Goal: Task Accomplishment & Management: Complete application form

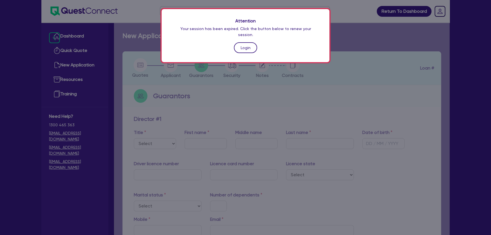
click at [242, 42] on link "Login" at bounding box center [245, 47] width 23 height 11
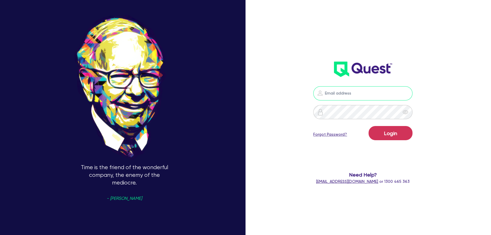
type input "[PERSON_NAME][EMAIL_ADDRESS][PERSON_NAME][DOMAIN_NAME]"
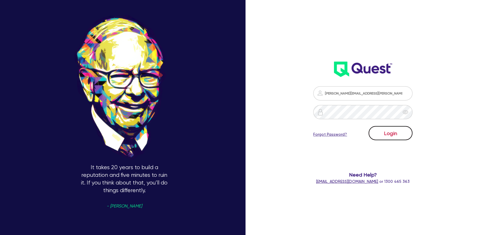
click at [398, 139] on button "Login" at bounding box center [391, 133] width 44 height 14
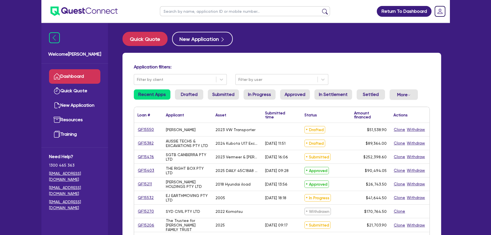
click at [200, 12] on input "text" at bounding box center [245, 11] width 170 height 10
type input "Marchese"
click at [321, 9] on button "submit" at bounding box center [325, 13] width 9 height 8
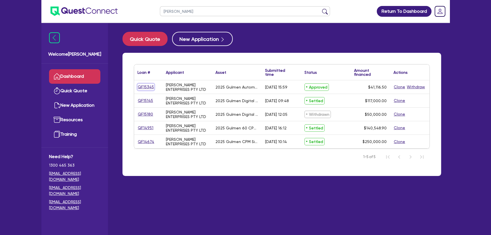
click at [149, 86] on link "QF15345" at bounding box center [146, 87] width 17 height 7
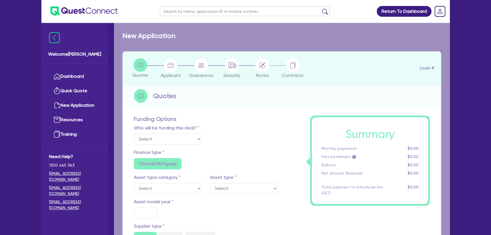
select select "Other"
select select "SECONDARY_ASSETS"
type input "2025"
radio input "true"
type input "50,000"
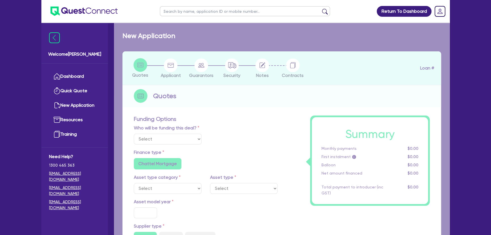
type input "10,000"
type input "8"
type input "3,289.32"
radio input "true"
type input "16.99"
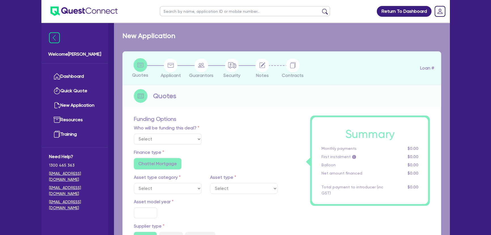
type input "1,015"
radio input "true"
radio input "false"
select select "PRINTING_AND_PACKAGING_EQUIPMENT"
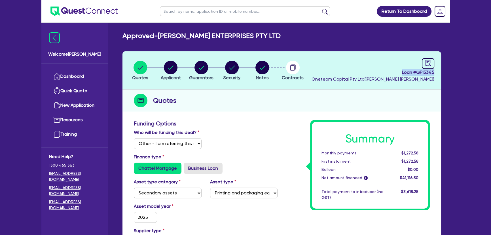
drag, startPoint x: 398, startPoint y: 71, endPoint x: 457, endPoint y: 74, distance: 59.4
copy span "Loan # QF15345"
click at [247, 150] on div "Who will be funding this deal? Select I will fund 100% I will co-fund with Ques…" at bounding box center [206, 141] width 152 height 24
click at [81, 10] on img at bounding box center [83, 11] width 67 height 9
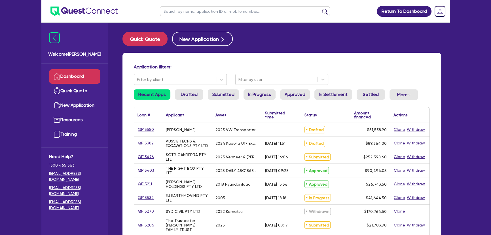
click at [183, 12] on input "text" at bounding box center [245, 11] width 170 height 10
type input "event"
click at [321, 9] on button "submit" at bounding box center [325, 13] width 9 height 8
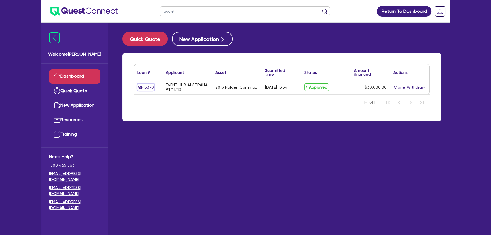
click at [147, 88] on link "QF15370" at bounding box center [146, 87] width 17 height 7
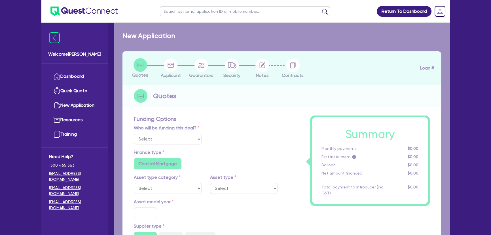
select select "Quest Finance - Own Book"
select select "CARS_AND_LIGHT_TRUCKS"
type input "2013"
type input "30,000"
type input "10"
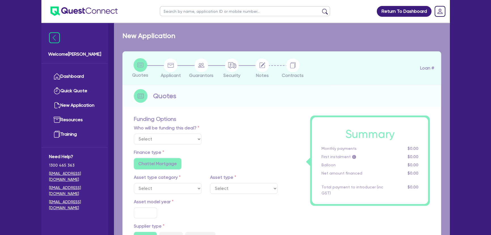
type input "3,000"
type input "18.95"
radio input "false"
select select "PASSENGER_VEHICLES"
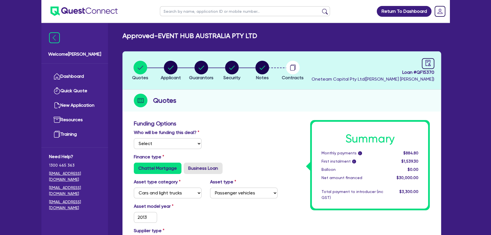
click at [276, 71] on li "Notes" at bounding box center [262, 70] width 31 height 20
click at [291, 71] on circle "button" at bounding box center [293, 68] width 14 height 14
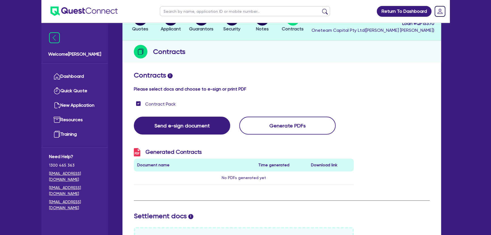
scroll to position [26, 0]
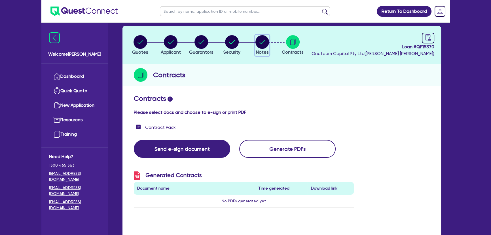
click at [258, 43] on circle "button" at bounding box center [263, 42] width 14 height 14
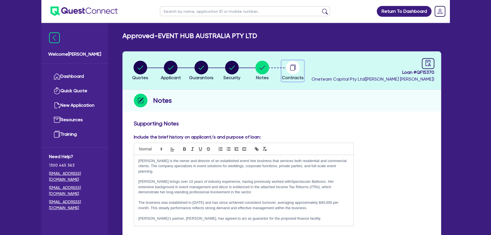
click at [291, 67] on circle "button" at bounding box center [293, 68] width 14 height 14
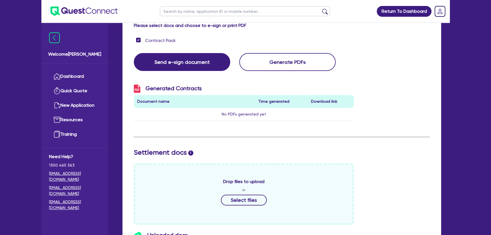
scroll to position [206, 0]
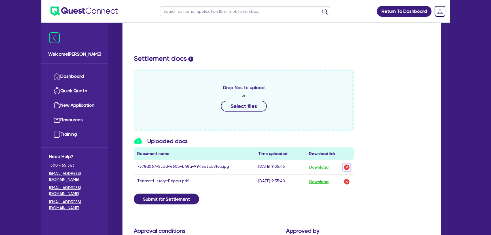
click at [346, 166] on img "button" at bounding box center [346, 167] width 7 height 7
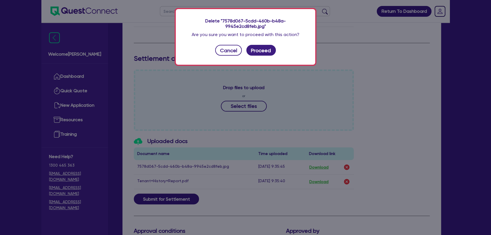
click at [265, 51] on div "Delete "7578d067-5cdd-460b-b48a-9945e2cd8feb.jpg" Are you sure you want to proc…" at bounding box center [246, 37] width 140 height 56
click at [265, 45] on button "Proceed" at bounding box center [260, 50] width 29 height 11
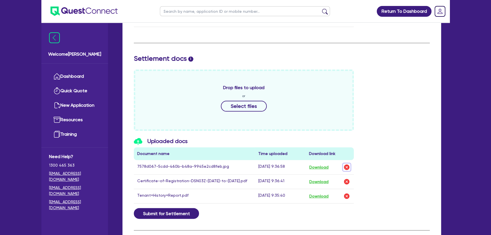
click at [345, 164] on img "button" at bounding box center [346, 167] width 7 height 7
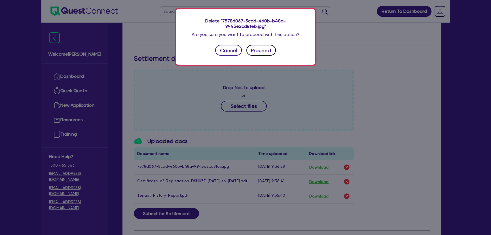
click at [260, 47] on button "Proceed" at bounding box center [260, 50] width 29 height 11
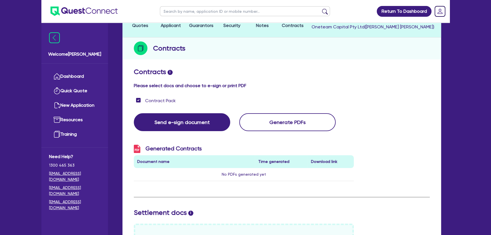
scroll to position [0, 0]
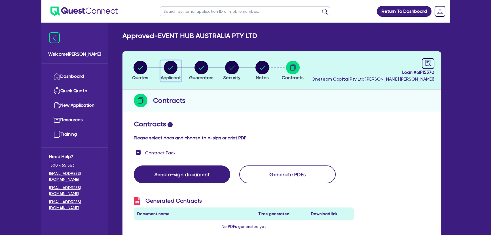
click at [172, 71] on circle "button" at bounding box center [171, 68] width 14 height 14
select select "COMPANY"
select select "ARTS_RECREATION"
select select "VENUE_OPERATORS"
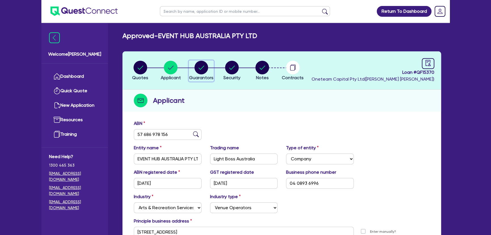
click at [196, 67] on circle "button" at bounding box center [202, 68] width 14 height 14
select select "MRS"
select select "NSW"
select select "SINGLE"
select select "MR"
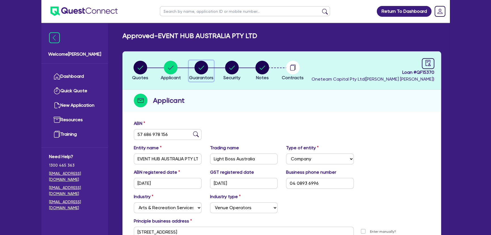
select select "NSW"
select select "MARRIED"
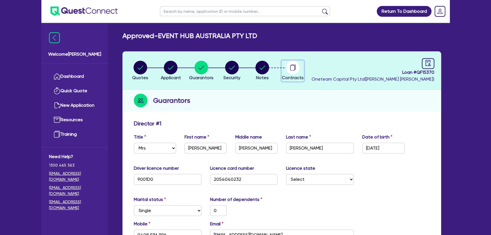
click at [290, 69] on icon "button" at bounding box center [293, 68] width 14 height 14
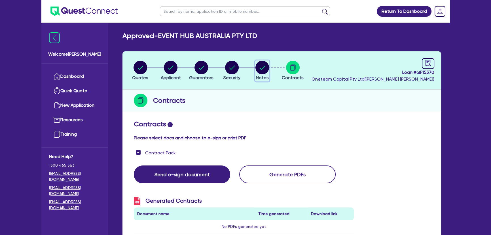
click at [261, 68] on icon "button" at bounding box center [263, 68] width 6 height 4
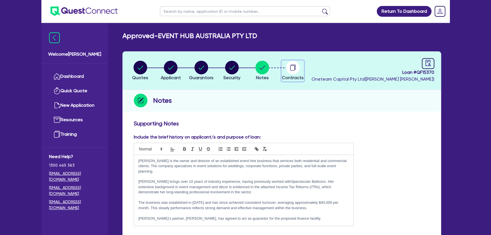
click at [295, 68] on icon "button" at bounding box center [292, 67] width 5 height 5
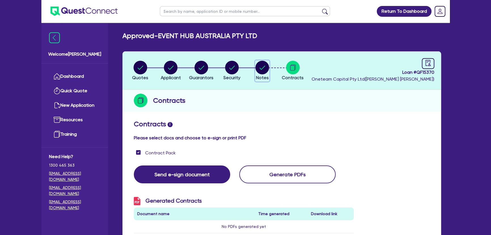
click at [260, 76] on span "Notes" at bounding box center [262, 77] width 13 height 5
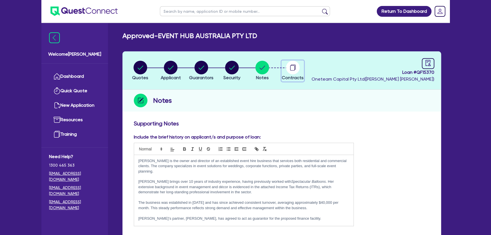
click at [293, 70] on icon "button" at bounding box center [292, 67] width 5 height 5
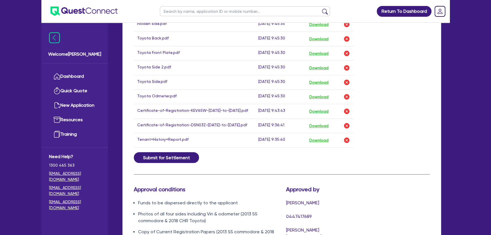
scroll to position [541, 0]
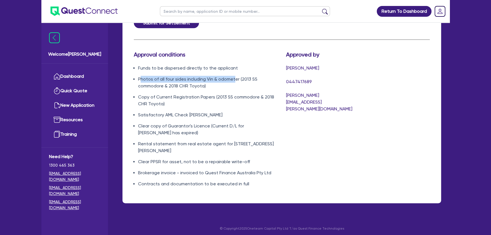
drag, startPoint x: 141, startPoint y: 88, endPoint x: 244, endPoint y: 85, distance: 102.4
click at [242, 85] on li "Photos of all four sides including Vin & odometer (2013 SS commodore & 2018 CHR…" at bounding box center [208, 83] width 140 height 14
click at [241, 89] on li "Photos of all four sides including Vin & odometer (2013 SS commodore & 2018 CHR…" at bounding box center [208, 83] width 140 height 14
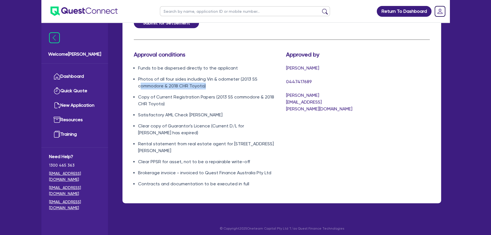
drag, startPoint x: 218, startPoint y: 94, endPoint x: 132, endPoint y: 89, distance: 86.4
click at [138, 89] on li "Photos of all four sides including Vin & odometer (2013 SS commodore & 2018 CHR…" at bounding box center [208, 83] width 140 height 14
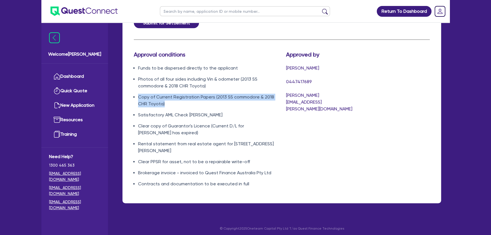
drag, startPoint x: 178, startPoint y: 113, endPoint x: 118, endPoint y: 100, distance: 61.9
drag, startPoint x: 238, startPoint y: 124, endPoint x: 145, endPoint y: 122, distance: 93.1
click at [145, 118] on li "Satisfactory AML Check Christine Wilson" at bounding box center [208, 114] width 140 height 7
click at [293, 121] on div "Approved by Joel Harding 0447417689 joel.harding@quest.finance" at bounding box center [320, 121] width 76 height 141
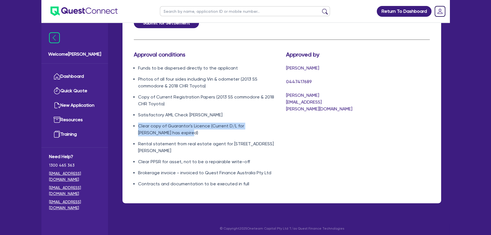
drag, startPoint x: 199, startPoint y: 144, endPoint x: 128, endPoint y: 134, distance: 71.2
click at [238, 136] on li "Clear copy of Guarantor's Licence (Current D/L for Helen Wison has expired)" at bounding box center [208, 130] width 140 height 14
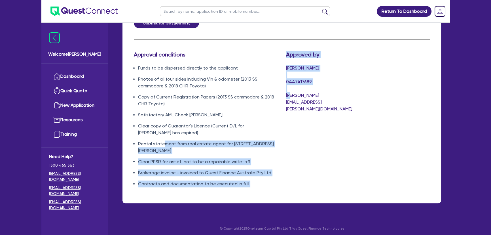
drag, startPoint x: 289, startPoint y: 154, endPoint x: 162, endPoint y: 151, distance: 126.8
click at [163, 151] on div "Approval conditions Funds to be dispersed directly to the applicant Photos of a…" at bounding box center [244, 121] width 229 height 141
click at [220, 154] on li "Rental statement from real estate agent for 68 Caravel Street Hamlyn Terrace" at bounding box center [208, 147] width 140 height 14
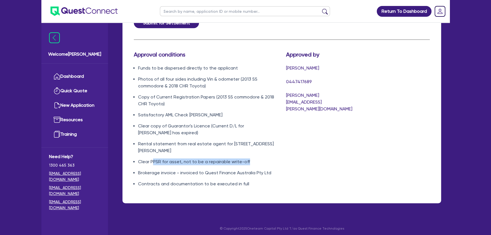
drag, startPoint x: 258, startPoint y: 172, endPoint x: 154, endPoint y: 167, distance: 103.3
click at [154, 165] on li "Clear PPSR for asset, not to be a repairable write-off" at bounding box center [208, 161] width 140 height 7
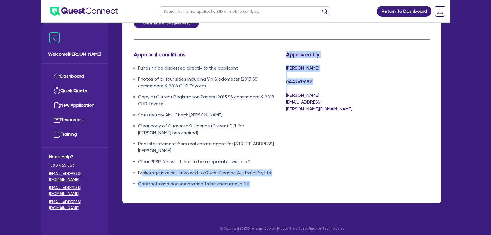
drag, startPoint x: 288, startPoint y: 183, endPoint x: 143, endPoint y: 179, distance: 145.3
click at [143, 179] on div "Approval conditions Funds to be dispersed directly to the applicant Photos of a…" at bounding box center [244, 121] width 229 height 141
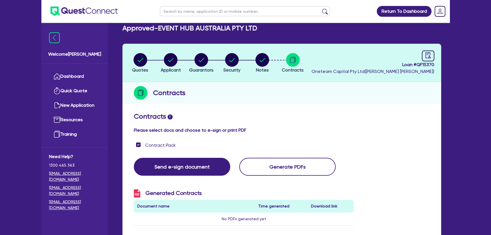
scroll to position [0, 0]
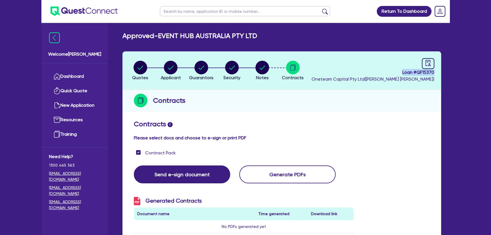
drag, startPoint x: 399, startPoint y: 71, endPoint x: 459, endPoint y: 70, distance: 59.9
copy span "Loan # QF15370"
click at [80, 13] on img at bounding box center [83, 11] width 67 height 9
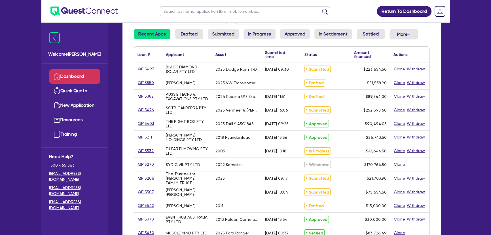
scroll to position [103, 0]
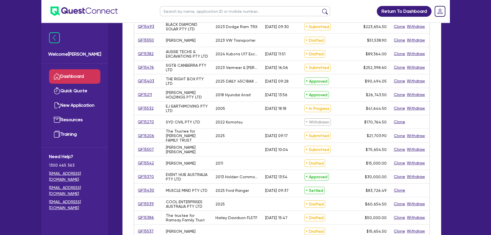
click at [145, 180] on link "QF15370" at bounding box center [146, 176] width 17 height 7
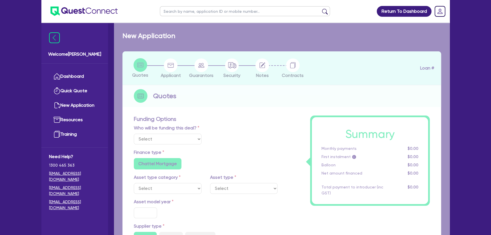
select select "Quest Finance - Own Book"
select select "CARS_AND_LIGHT_TRUCKS"
type input "2013"
type input "30,000"
type input "10"
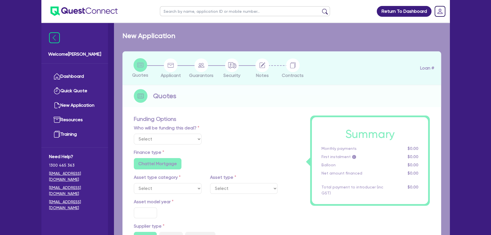
type input "3,000"
type input "18.95"
radio input "false"
select select "PASSENGER_VEHICLES"
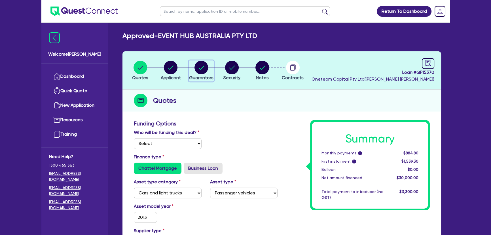
click at [203, 69] on circle "button" at bounding box center [202, 68] width 14 height 14
select select "MRS"
select select "NSW"
select select "SINGLE"
select select "MR"
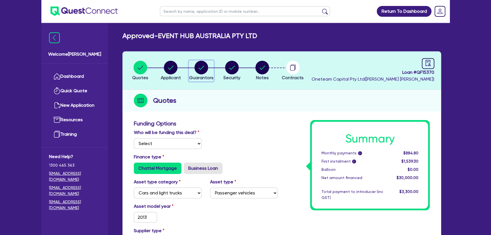
select select "NSW"
select select "MARRIED"
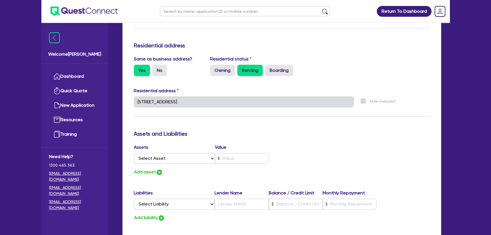
scroll to position [284, 0]
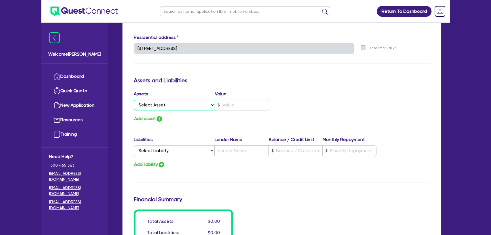
click at [199, 104] on select "Select Asset Cash Property Investment property Vehicle Truck Trailer Equipment …" at bounding box center [174, 105] width 81 height 11
select select "CASH"
click at [134, 100] on select "Select Asset Cash Property Investment property Vehicle Truck Trailer Equipment …" at bounding box center [174, 105] width 81 height 11
type input "0"
type input "0408 936 996"
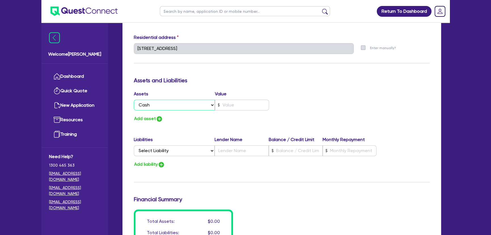
type input "2"
type input "0408936996"
click at [259, 107] on input "text" at bounding box center [242, 105] width 54 height 11
type input "0"
type input "0408 936 996"
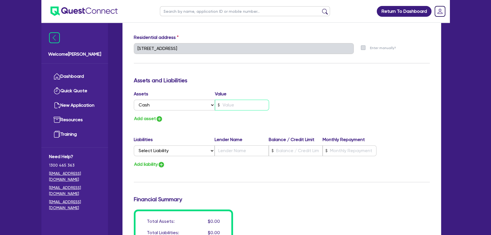
type input "2"
type input "0408936996"
type input "0"
type input "0408 936 996"
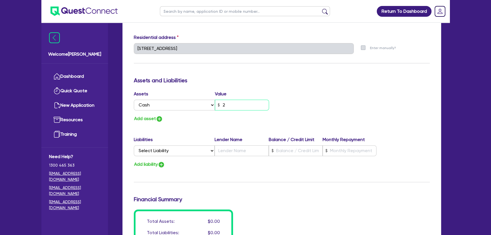
type input "20"
type input "2"
type input "0408936996"
type input "0"
type input "0408 936 996"
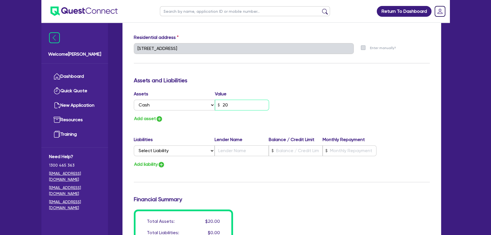
type input "200"
type input "2"
type input "0408936996"
type input "0"
type input "0408 936 996"
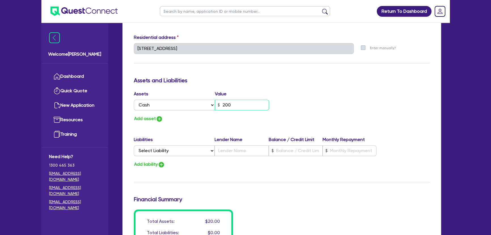
type input "2,000"
type input "2"
type input "0408936996"
type input "0"
type input "0408 936 996"
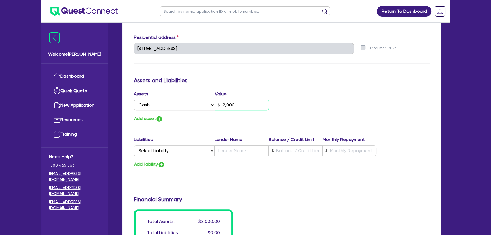
type input "20,000"
type input "2"
type input "0408936996"
type input "20,000"
click at [158, 119] on img "button" at bounding box center [159, 118] width 7 height 7
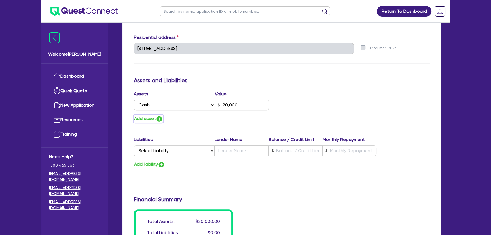
type input "0"
type input "0408 936 996"
type input "20,000"
type input "2"
type input "0408936996"
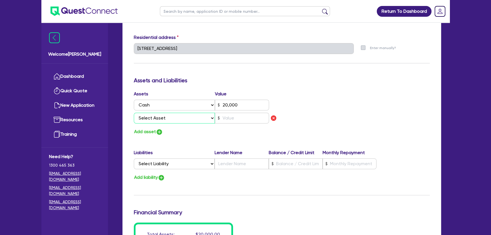
click at [159, 118] on select "Select Asset Cash Property Investment property Vehicle Truck Trailer Equipment …" at bounding box center [174, 118] width 81 height 11
select select "HOUSEHOLD_PERSONAL"
click at [134, 113] on select "Select Asset Cash Property Investment property Vehicle Truck Trailer Equipment …" at bounding box center [174, 118] width 81 height 11
type input "0"
type input "0408 936 996"
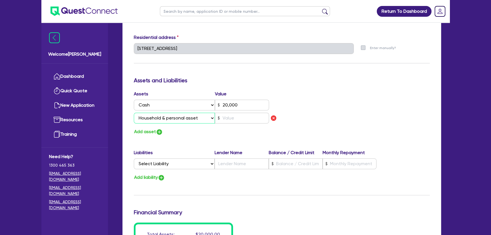
type input "20,000"
type input "2"
type input "0408936996"
click at [237, 121] on input "text" at bounding box center [242, 118] width 54 height 11
type input "0"
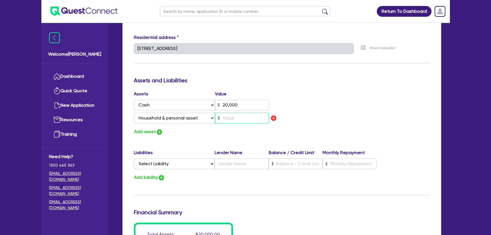
type input "0408 936 996"
type input "20,000"
type input "2"
type input "0408936996"
type input "2"
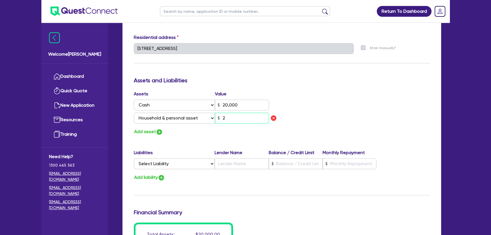
type input "0"
type input "0408 936 996"
type input "20,000"
type input "2"
type input "0408936996"
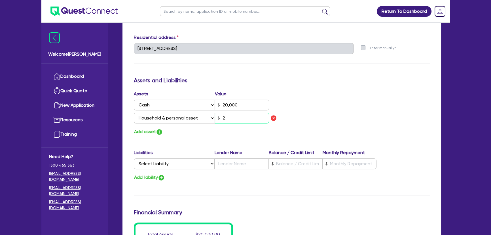
type input "25"
type input "0"
type input "0408 936 996"
type input "20,000"
type input "2"
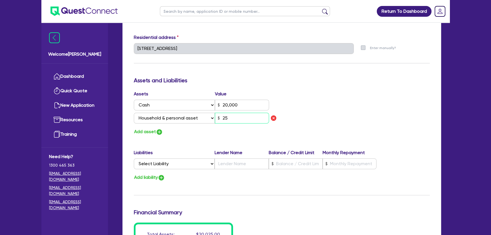
type input "0408936996"
type input "250"
type input "0"
type input "0408 936 996"
type input "20,000"
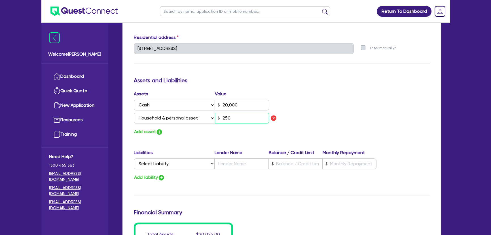
type input "2"
type input "0408936996"
type input "2,500"
type input "0"
type input "0408 936 996"
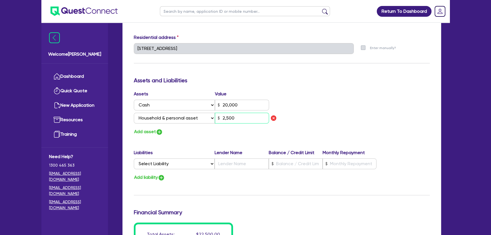
type input "20,000"
type input "2"
type input "0408936996"
type input "25,000"
click at [158, 128] on img "button" at bounding box center [159, 131] width 7 height 7
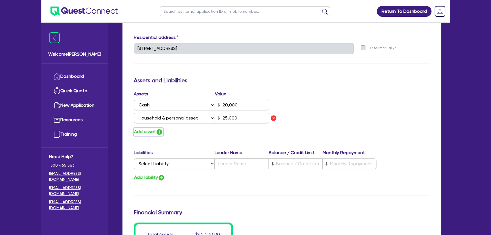
type input "0"
type input "0408 936 996"
type input "20,000"
type input "2"
type input "0408936996"
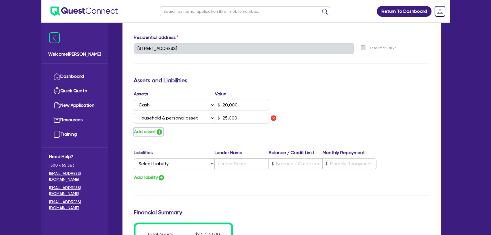
type input "25,000"
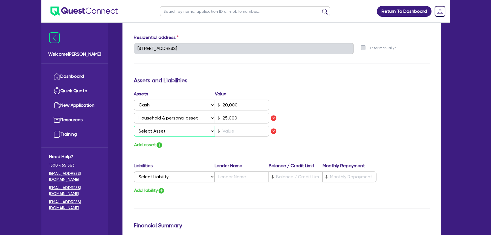
click at [161, 134] on select "Select Asset Cash Property Investment property Vehicle Truck Trailer Equipment …" at bounding box center [174, 131] width 81 height 11
select select "VEHICLE"
click at [134, 126] on select "Select Asset Cash Property Investment property Vehicle Truck Trailer Equipment …" at bounding box center [174, 131] width 81 height 11
type input "0"
type input "0408 936 996"
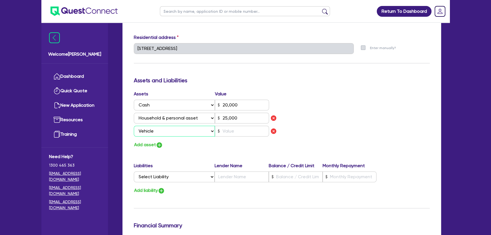
type input "20,000"
type input "2"
type input "0408936996"
type input "25,000"
click at [230, 144] on div "Add asset" at bounding box center [206, 145] width 152 height 8
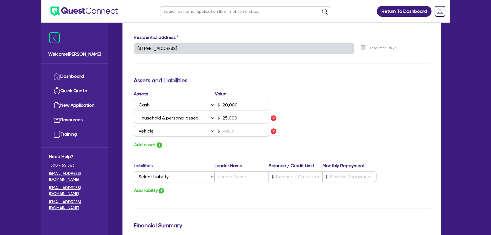
click at [230, 136] on div "Assets Value Select Asset Cash Property Investment property Vehicle Truck Trail…" at bounding box center [206, 114] width 152 height 48
click at [230, 134] on input "text" at bounding box center [242, 131] width 54 height 11
type input "0"
type input "0408 936 996"
type input "20,000"
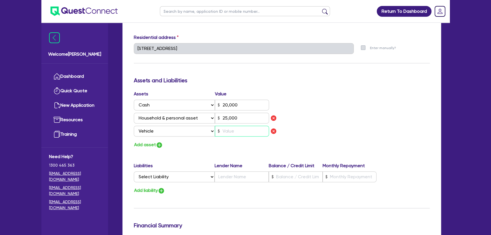
type input "2"
type input "0408936996"
type input "25,000"
type input "3"
type input "0"
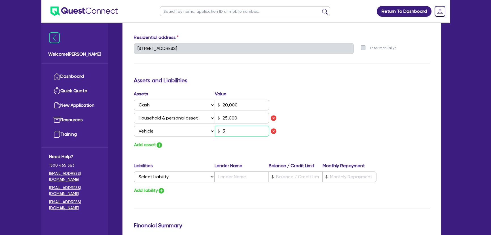
type input "0408 936 996"
type input "20,000"
type input "2"
type input "0408936996"
type input "25,000"
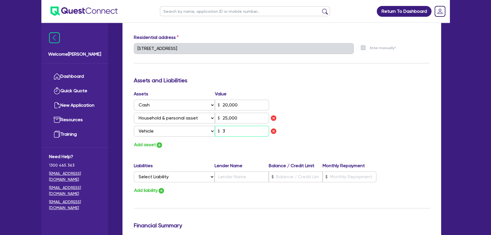
type input "35"
type input "0"
type input "0408 936 996"
type input "20,000"
type input "2"
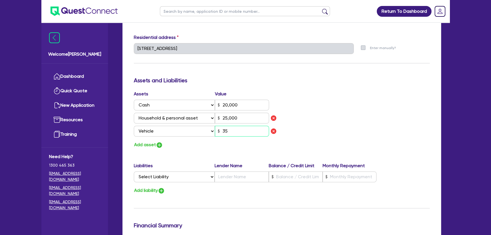
type input "0408936996"
type input "25,000"
type input "3,500"
type input "0"
type input "0408 936 996"
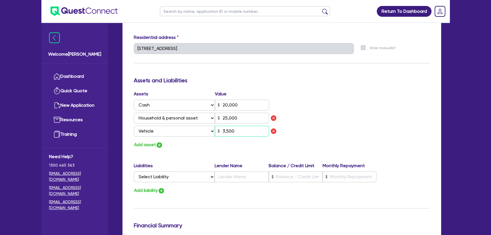
type input "20,000"
type input "2"
type input "0408936996"
type input "25,000"
type input "0"
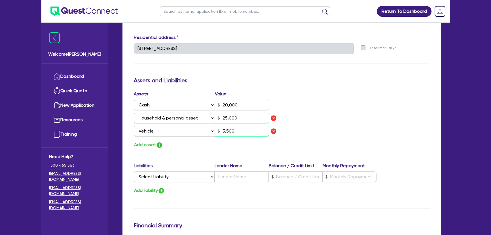
type input "0408 936 996"
type input "20,000"
type input "2"
type input "0408936996"
type input "25,000"
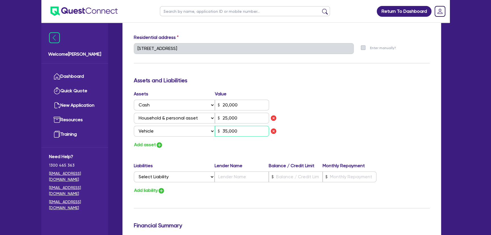
type input "35,000"
click at [157, 145] on img "button" at bounding box center [159, 145] width 7 height 7
type input "0"
type input "0408 936 996"
type input "20,000"
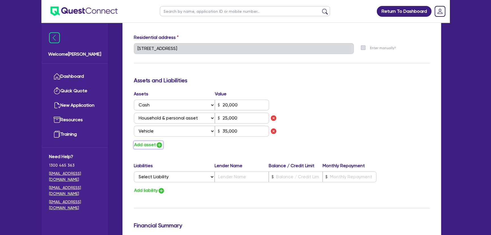
type input "2"
type input "0408936996"
type input "25,000"
type input "35,000"
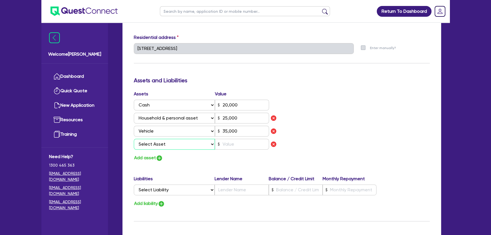
click at [165, 143] on select "Select Asset Cash Property Investment property Vehicle Truck Trailer Equipment …" at bounding box center [174, 144] width 81 height 11
select select "VEHICLE"
click at [134, 139] on select "Select Asset Cash Property Investment property Vehicle Truck Trailer Equipment …" at bounding box center [174, 144] width 81 height 11
type input "0"
type input "0408 936 996"
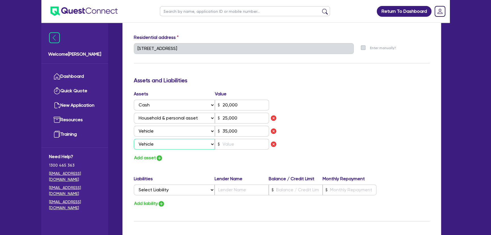
type input "20,000"
type input "2"
type input "0408936996"
type input "25,000"
type input "35,000"
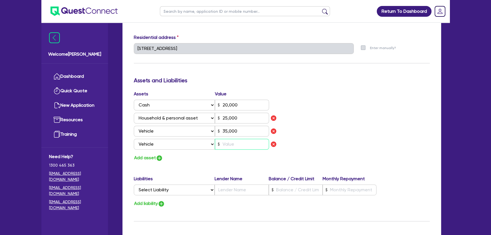
click at [226, 146] on input "text" at bounding box center [242, 144] width 54 height 11
click at [227, 128] on input "35,000" at bounding box center [242, 131] width 54 height 11
type input "0"
type input "0408 936 996"
type input "20,000"
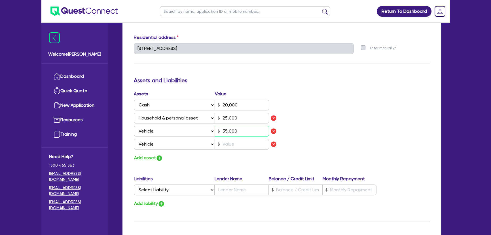
type input "2"
type input "0408936996"
type input "25,000"
type input "3,000"
type input "0"
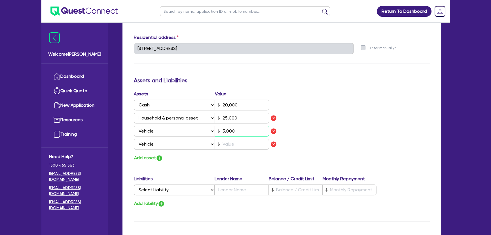
type input "0408 936 996"
type input "20,000"
type input "2"
type input "0408936996"
type input "25,000"
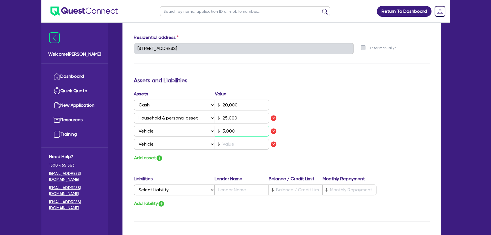
type input "000"
click at [181, 148] on select "Select Asset Cash Property Investment property Vehicle Truck Trailer Equipment …" at bounding box center [174, 144] width 81 height 11
click at [134, 139] on select "Select Asset Cash Property Investment property Vehicle Truck Trailer Equipment …" at bounding box center [174, 144] width 81 height 11
click at [235, 147] on input "text" at bounding box center [242, 144] width 54 height 11
click at [348, 146] on div "Assets Value Select Asset Cash Property Investment property Vehicle Truck Trail…" at bounding box center [282, 125] width 305 height 71
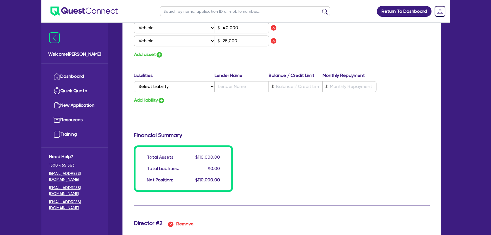
scroll to position [309, 0]
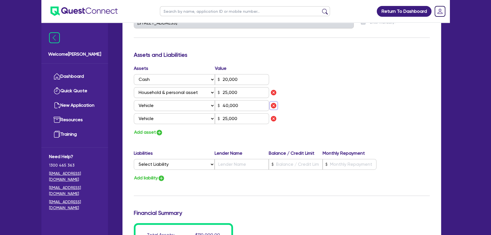
click at [275, 106] on img "button" at bounding box center [273, 105] width 7 height 7
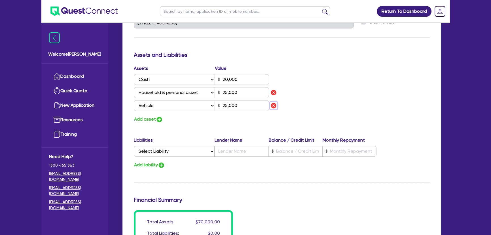
click at [275, 106] on img "button" at bounding box center [273, 105] width 7 height 7
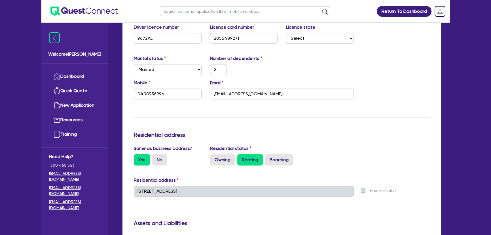
scroll to position [670, 0]
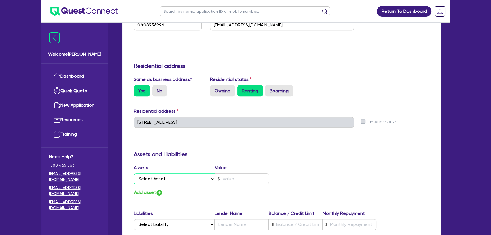
click at [184, 176] on select "Select Asset Cash Property Investment property Vehicle Truck Trailer Equipment …" at bounding box center [174, 178] width 81 height 11
click at [134, 173] on select "Select Asset Cash Property Investment property Vehicle Truck Trailer Equipment …" at bounding box center [174, 178] width 81 height 11
click at [227, 180] on input "text" at bounding box center [242, 178] width 54 height 11
click at [157, 189] on img "button" at bounding box center [159, 192] width 7 height 7
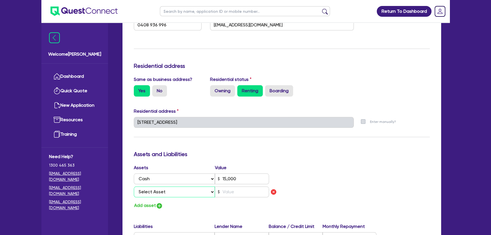
click at [159, 186] on select "Select Asset Cash Property Investment property Vehicle Truck Trailer Equipment …" at bounding box center [174, 191] width 81 height 11
click at [160, 191] on select "Select Asset Cash Property Investment property Vehicle Truck Trailer Equipment …" at bounding box center [174, 191] width 81 height 11
click at [134, 186] on select "Select Asset Cash Property Investment property Vehicle Truck Trailer Equipment …" at bounding box center [174, 191] width 81 height 11
click at [228, 187] on input "text" at bounding box center [242, 191] width 54 height 11
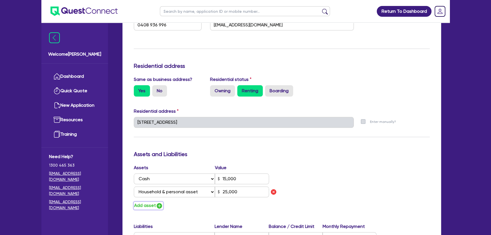
click at [160, 205] on img "button" at bounding box center [159, 205] width 7 height 7
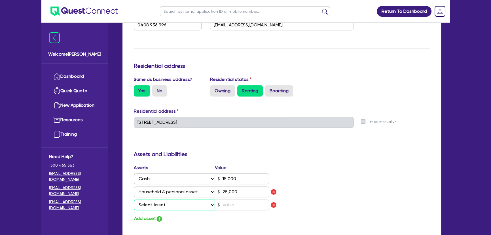
click at [165, 201] on select "Select Asset Cash Property Investment property Vehicle Truck Trailer Equipment …" at bounding box center [174, 204] width 81 height 11
click at [134, 199] on select "Select Asset Cash Property Investment property Vehicle Truck Trailer Equipment …" at bounding box center [174, 204] width 81 height 11
click at [235, 204] on input "text" at bounding box center [242, 204] width 54 height 11
click at [157, 216] on img "button" at bounding box center [159, 218] width 7 height 7
click at [157, 212] on select "Select Asset Cash Property Investment property Vehicle Truck Trailer Equipment …" at bounding box center [174, 217] width 81 height 11
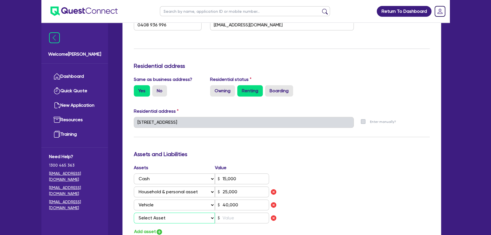
click at [158, 214] on select "Select Asset Cash Property Investment property Vehicle Truck Trailer Equipment …" at bounding box center [174, 217] width 81 height 11
click at [158, 215] on select "Select Asset Cash Property Investment property Vehicle Truck Trailer Equipment …" at bounding box center [174, 217] width 81 height 11
click at [134, 212] on select "Select Asset Cash Property Investment property Vehicle Truck Trailer Equipment …" at bounding box center [174, 217] width 81 height 11
click at [246, 220] on input "text" at bounding box center [242, 217] width 54 height 11
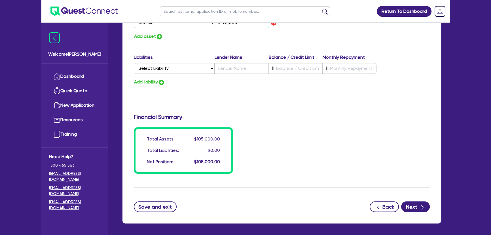
scroll to position [887, 0]
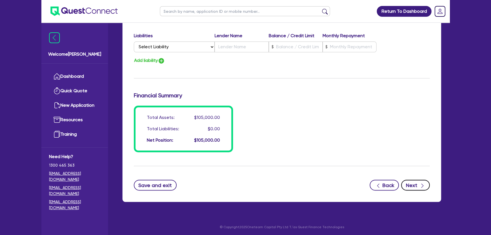
click at [428, 180] on button "Next" at bounding box center [415, 185] width 29 height 11
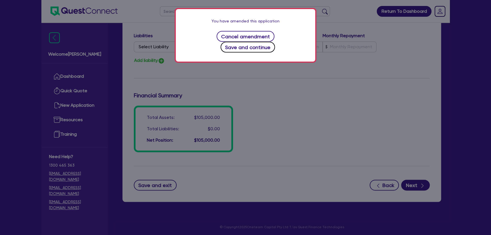
click at [272, 42] on button "Save and continue" at bounding box center [248, 47] width 55 height 11
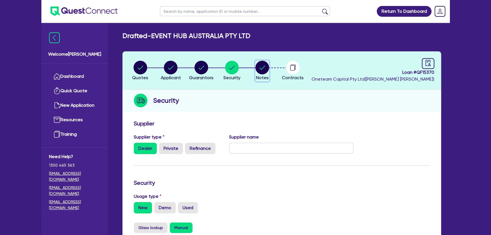
click at [261, 73] on circle "button" at bounding box center [263, 68] width 14 height 14
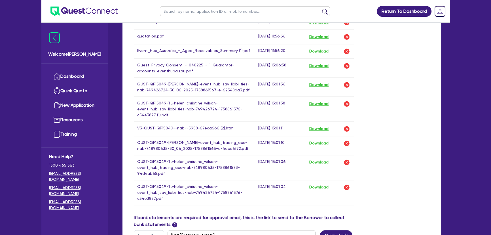
scroll to position [464, 0]
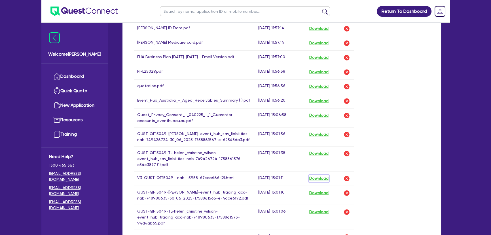
click at [323, 182] on button "Download" at bounding box center [319, 178] width 20 height 7
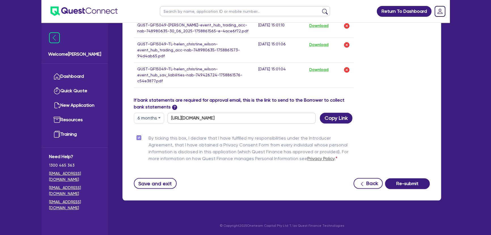
scroll to position [646, 0]
click at [159, 184] on button "Save and exit" at bounding box center [155, 183] width 43 height 11
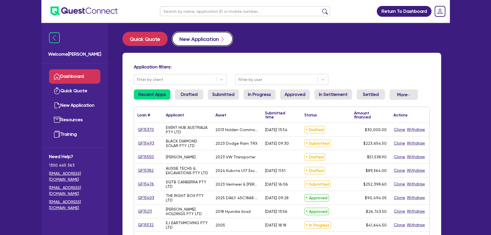
click at [199, 36] on button "New Application" at bounding box center [202, 39] width 61 height 14
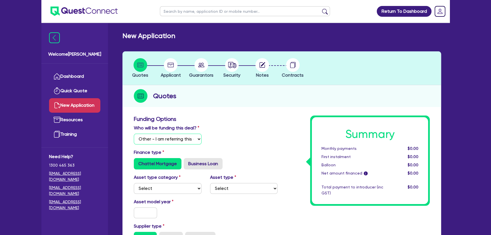
click at [176, 136] on select "Select I will fund 100% I will co-fund with Quest I want Quest to fund 100% Oth…" at bounding box center [168, 139] width 68 height 11
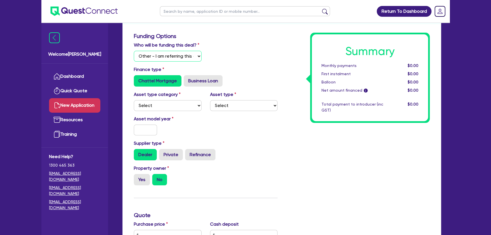
scroll to position [129, 0]
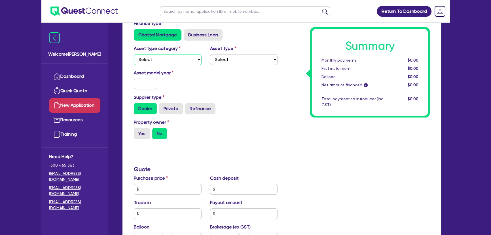
click at [165, 63] on select "Select Cars and light trucks Primary assets Secondary assets Tertiary assets" at bounding box center [168, 59] width 68 height 11
click at [204, 25] on div "Finance type Chattel Mortgage Business Loan" at bounding box center [206, 30] width 152 height 20
click at [201, 35] on label "Business Loan" at bounding box center [203, 34] width 39 height 11
click at [187, 33] on input "Business Loan" at bounding box center [186, 31] width 4 height 4
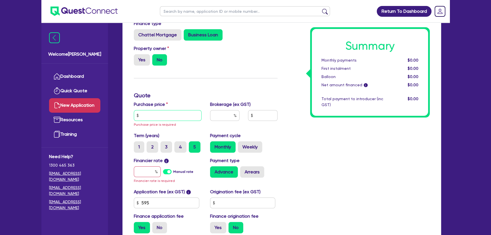
click at [162, 115] on input "text" at bounding box center [168, 115] width 68 height 11
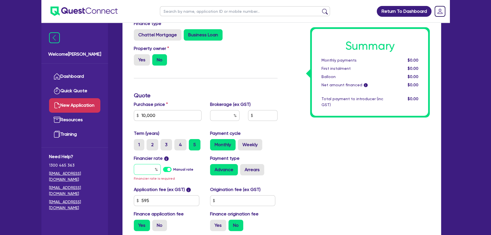
click at [143, 171] on input "text" at bounding box center [147, 169] width 27 height 11
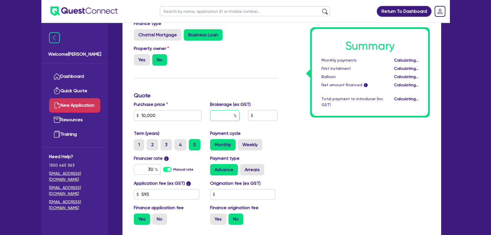
click at [217, 117] on input "text" at bounding box center [224, 115] width 29 height 11
click at [315, 144] on div "Summary Monthly payments $336.31 First instalment $336.31 Balloon $0.00 Net amo…" at bounding box center [358, 108] width 152 height 243
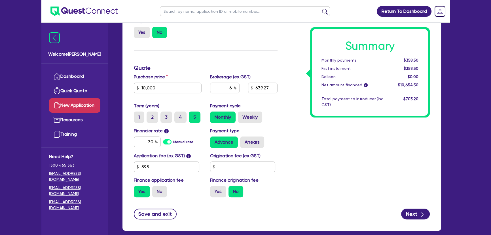
scroll to position [186, 0]
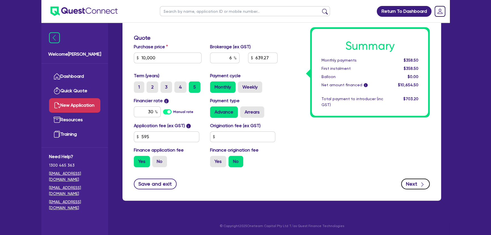
click at [421, 182] on button "Next" at bounding box center [415, 183] width 29 height 11
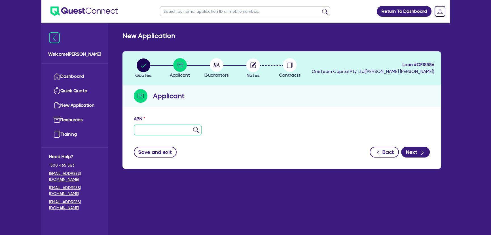
click at [162, 134] on input "text" at bounding box center [168, 130] width 68 height 11
paste input "92 763 921 925"
click at [189, 128] on input "92 763 921 925" at bounding box center [168, 130] width 68 height 11
click at [196, 128] on img at bounding box center [196, 130] width 6 height 6
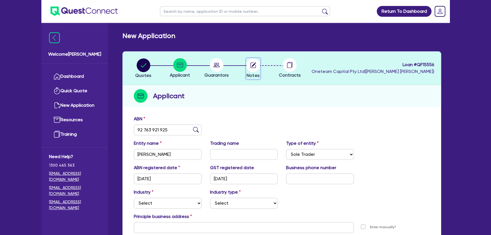
click at [255, 71] on circle "button" at bounding box center [253, 65] width 14 height 14
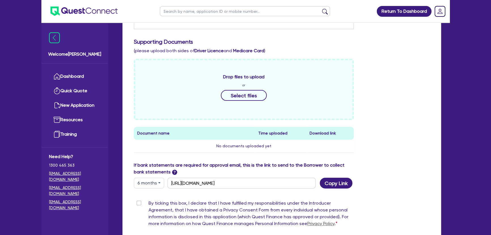
scroll to position [125, 0]
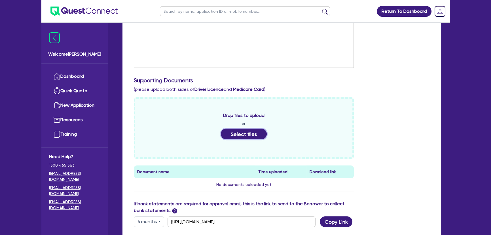
click at [243, 136] on button "Select files" at bounding box center [244, 133] width 46 height 11
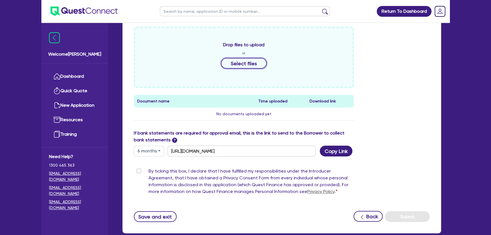
scroll to position [228, 0]
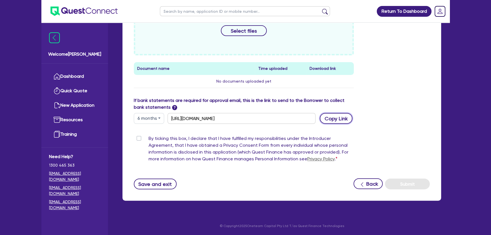
click at [341, 119] on button "Copy Link" at bounding box center [336, 118] width 33 height 11
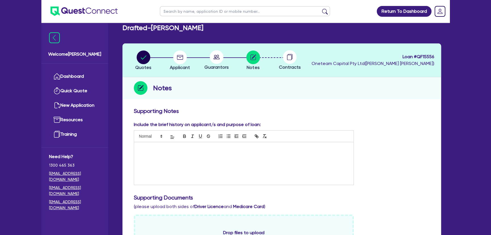
scroll to position [0, 0]
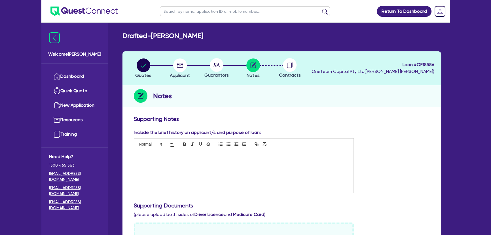
click at [96, 16] on ul at bounding box center [79, 11] width 76 height 22
click at [90, 8] on img at bounding box center [83, 11] width 67 height 9
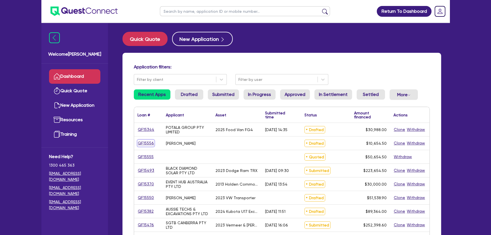
click at [147, 144] on link "QF15556" at bounding box center [146, 143] width 17 height 7
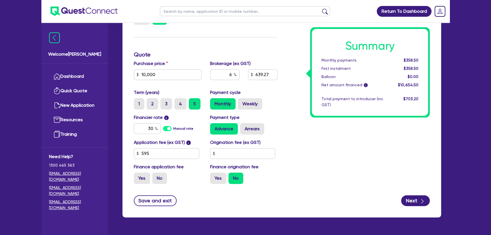
scroll to position [180, 0]
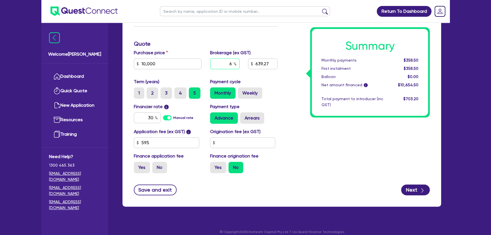
click at [220, 66] on input "6" at bounding box center [224, 63] width 29 height 11
click at [312, 122] on div "Summary Monthly payments Calculating... First instalment Calculating... Balloon…" at bounding box center [358, 56] width 152 height 243
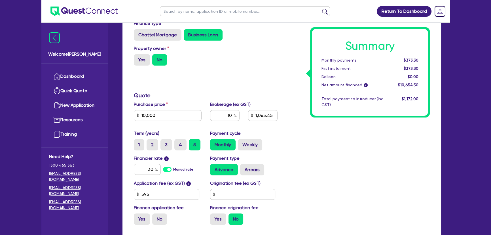
scroll to position [186, 0]
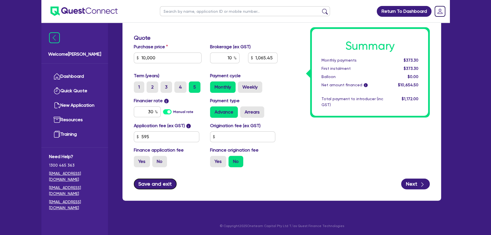
click at [154, 182] on button "Save and exit" at bounding box center [155, 183] width 43 height 11
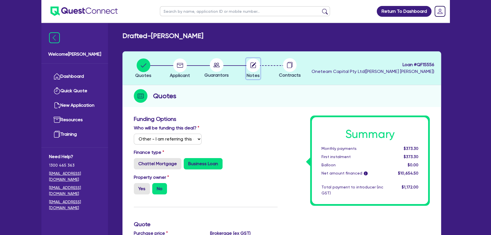
click at [253, 64] on circle "button" at bounding box center [253, 65] width 14 height 14
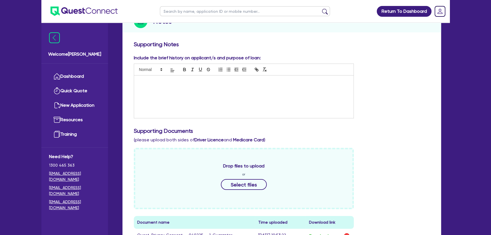
scroll to position [129, 0]
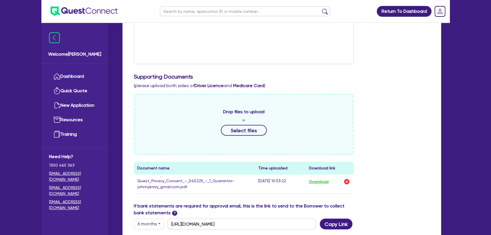
click at [62, 22] on ul at bounding box center [79, 11] width 76 height 22
click at [70, 16] on ul at bounding box center [79, 11] width 76 height 22
click at [89, 10] on img at bounding box center [83, 11] width 67 height 9
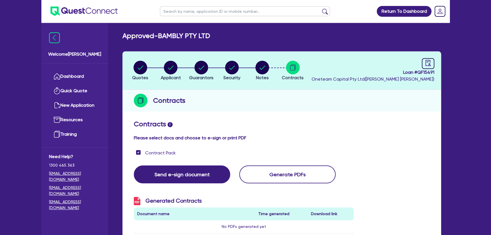
click at [69, 7] on img at bounding box center [83, 11] width 67 height 9
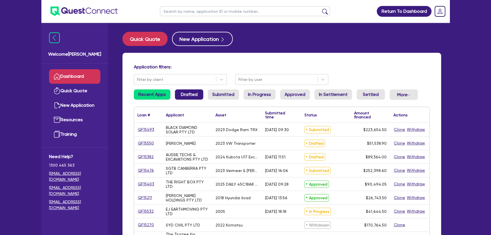
click at [183, 94] on link "Drafted" at bounding box center [189, 94] width 28 height 10
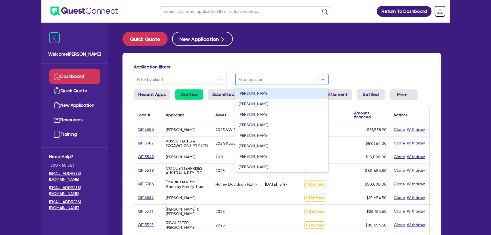
click at [268, 80] on div at bounding box center [277, 79] width 76 height 7
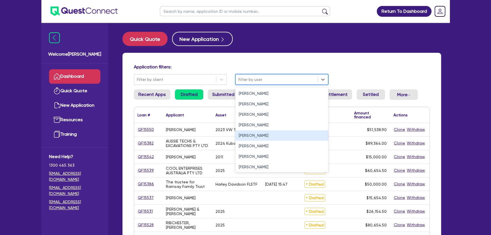
click at [256, 134] on div "[PERSON_NAME]" at bounding box center [281, 135] width 93 height 10
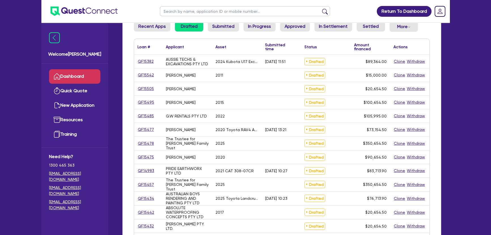
scroll to position [77, 0]
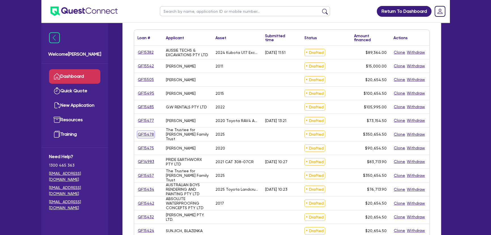
click at [151, 132] on link "QF15478" at bounding box center [146, 134] width 17 height 7
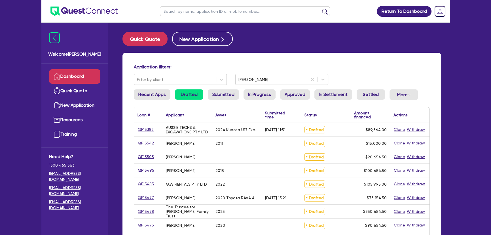
select select "Other"
select select "PRIMARY_ASSETS"
select select "HEAVY_TRUCKS"
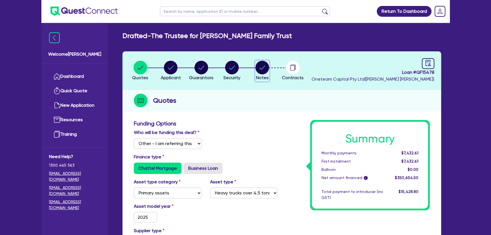
click at [263, 78] on span "Notes" at bounding box center [262, 77] width 13 height 5
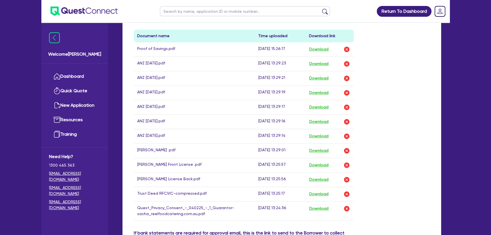
scroll to position [258, 0]
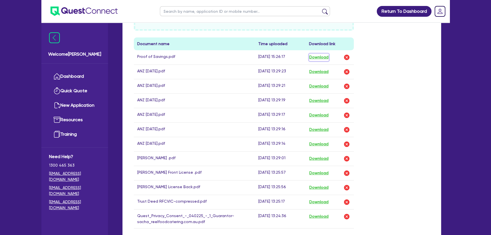
click at [321, 55] on button "Download" at bounding box center [319, 57] width 20 height 7
click at [317, 73] on button "Download" at bounding box center [319, 71] width 20 height 7
click at [321, 85] on button "Download" at bounding box center [319, 86] width 20 height 7
click at [318, 101] on button "Download" at bounding box center [319, 100] width 20 height 7
click at [319, 116] on button "Download" at bounding box center [319, 114] width 20 height 7
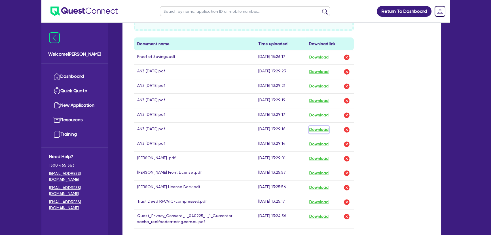
click at [321, 128] on button "Download" at bounding box center [319, 129] width 20 height 7
click at [321, 142] on button "Download" at bounding box center [319, 143] width 20 height 7
click at [326, 201] on button "Download" at bounding box center [319, 201] width 20 height 7
click at [321, 201] on button "Download" at bounding box center [319, 201] width 20 height 7
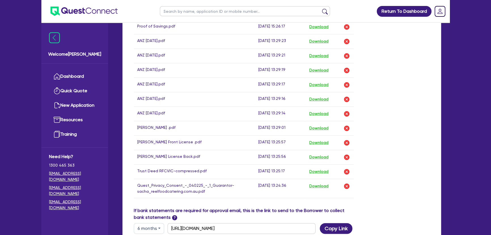
scroll to position [335, 0]
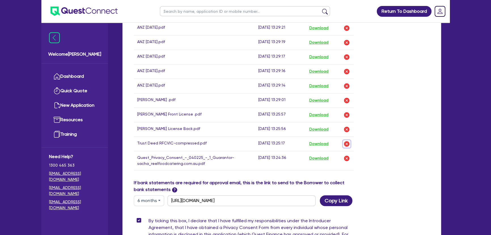
click at [347, 142] on img "button" at bounding box center [346, 143] width 7 height 7
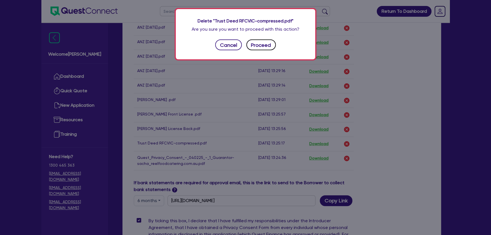
click at [269, 49] on button "Proceed" at bounding box center [260, 44] width 29 height 11
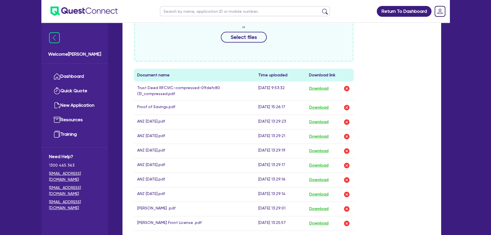
scroll to position [258, 0]
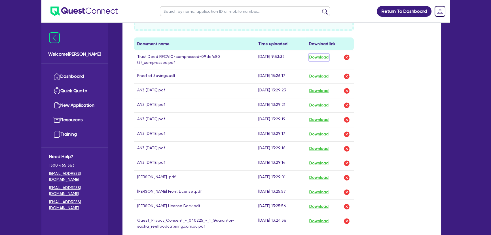
click at [319, 54] on button "Download" at bounding box center [319, 57] width 20 height 7
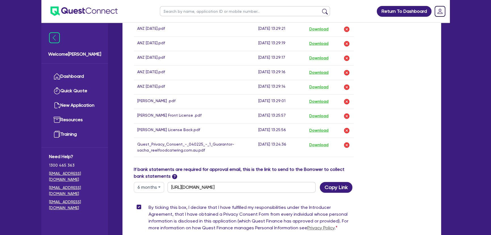
scroll to position [335, 0]
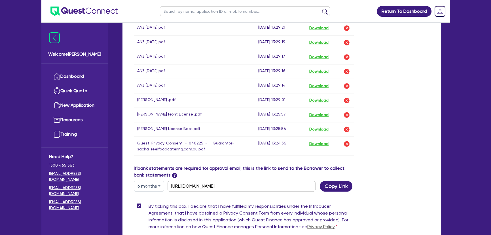
click at [322, 99] on button "Download" at bounding box center [319, 100] width 20 height 7
click at [323, 113] on button "Download" at bounding box center [319, 114] width 20 height 7
click at [320, 126] on button "Download" at bounding box center [319, 129] width 20 height 7
drag, startPoint x: 471, startPoint y: 178, endPoint x: 463, endPoint y: 176, distance: 7.9
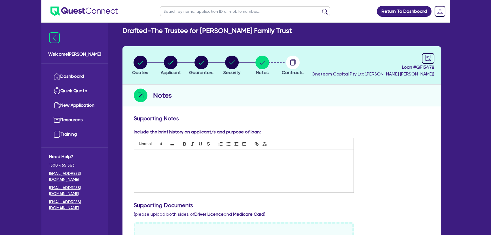
scroll to position [0, 0]
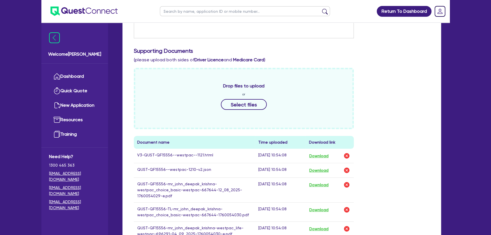
scroll to position [180, 0]
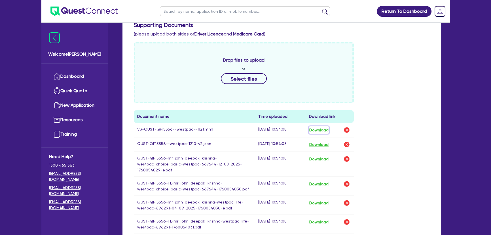
click at [315, 128] on button "Download" at bounding box center [319, 129] width 20 height 7
click at [77, 13] on img at bounding box center [83, 11] width 67 height 9
